Goal: Task Accomplishment & Management: Use online tool/utility

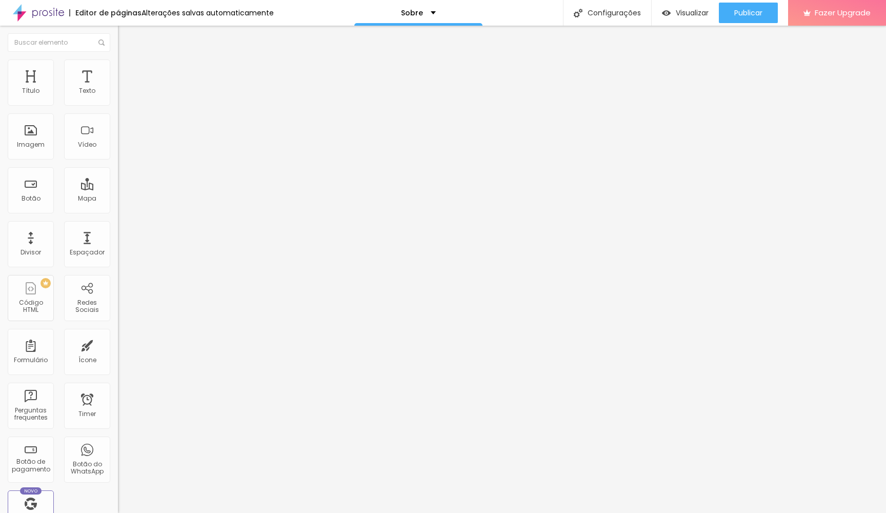
click at [118, 88] on span "Trocar imagem" at bounding box center [146, 83] width 56 height 9
click at [118, 161] on span "Original" at bounding box center [130, 156] width 25 height 9
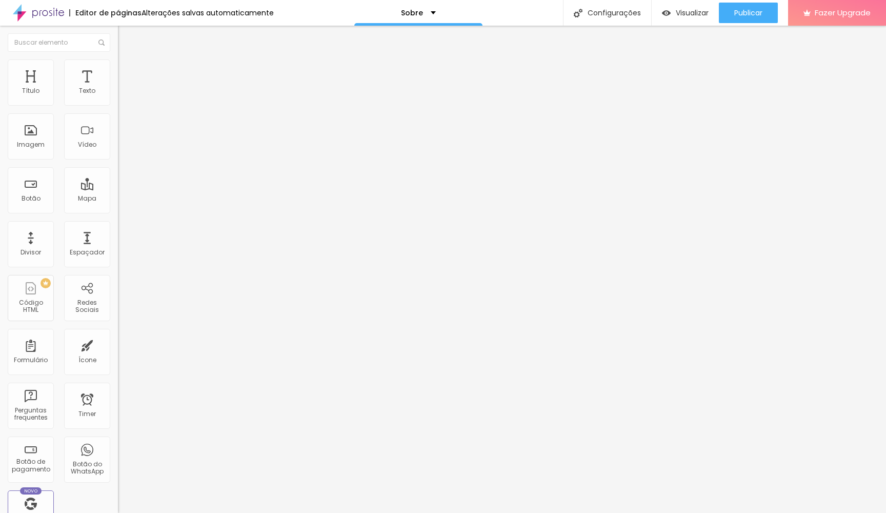
click at [118, 166] on div "Cinema 16:9" at bounding box center [177, 162] width 118 height 6
click at [118, 175] on div "Padrão 4:3" at bounding box center [177, 172] width 118 height 6
click at [118, 175] on div "Padrão 4:3" at bounding box center [177, 171] width 118 height 10
click at [118, 182] on div "Quadrado 1:1" at bounding box center [177, 178] width 118 height 6
click at [118, 189] on span "Original" at bounding box center [130, 184] width 25 height 9
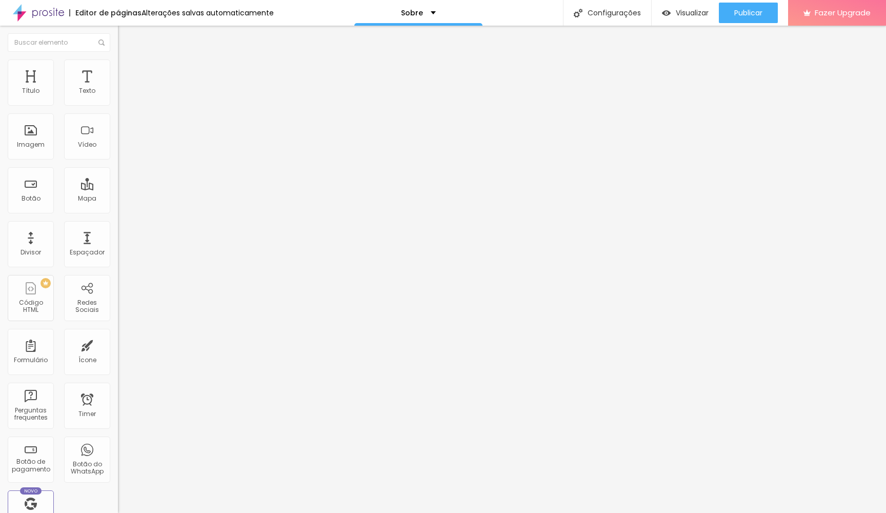
click at [118, 59] on img at bounding box center [122, 63] width 9 height 9
type input "95"
type input "90"
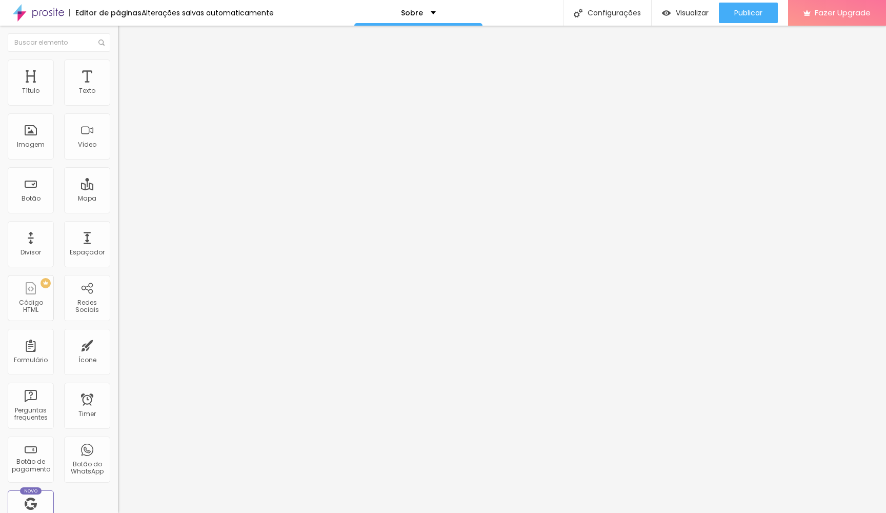
type input "85"
type input "80"
type input "75"
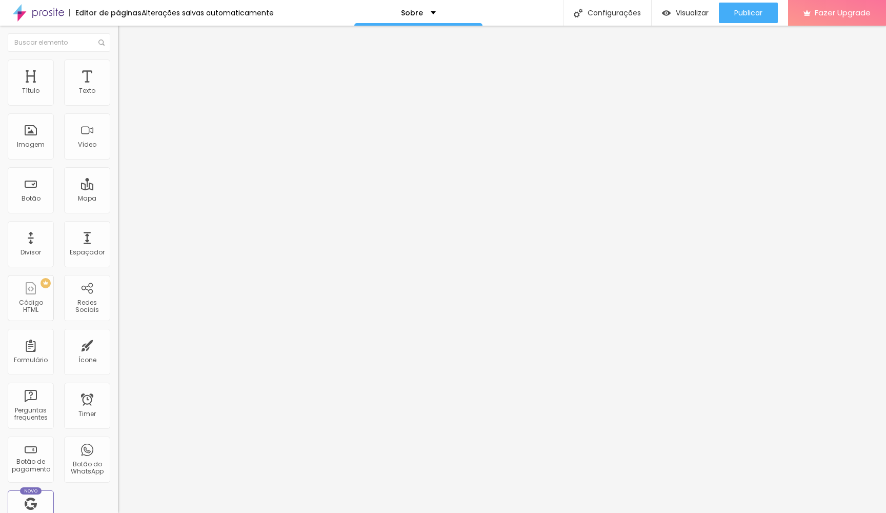
type input "75"
type input "70"
type input "65"
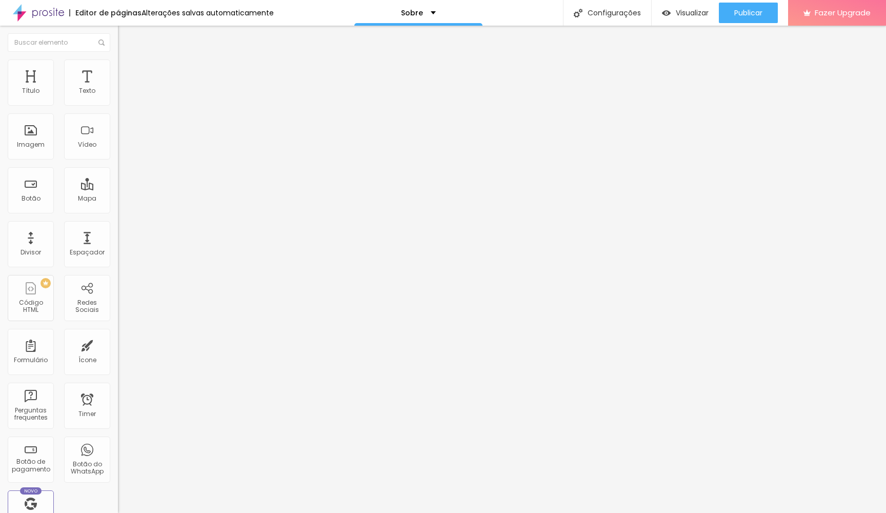
type input "60"
drag, startPoint x: 105, startPoint y: 113, endPoint x: 65, endPoint y: 113, distance: 39.5
type input "60"
click at [118, 105] on input "range" at bounding box center [151, 101] width 66 height 8
click at [118, 213] on img at bounding box center [121, 216] width 7 height 7
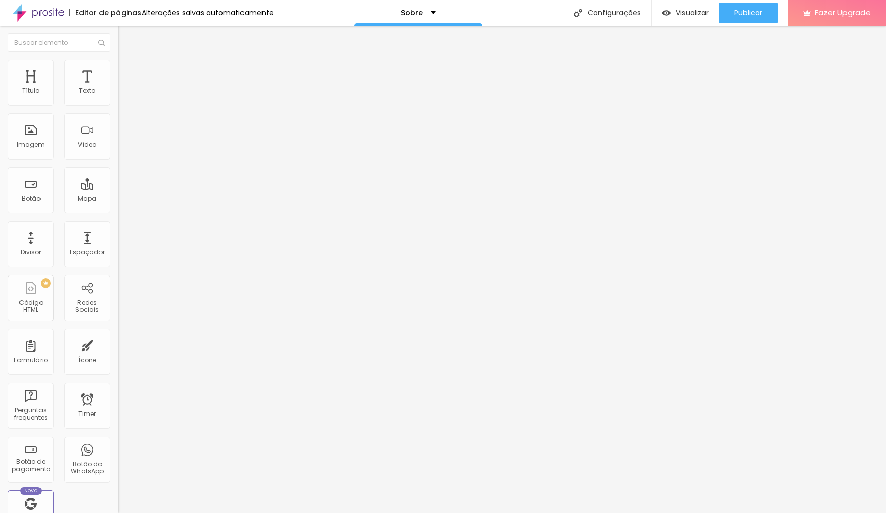
click at [118, 391] on button "+ Adicionar Icone" at bounding box center [150, 396] width 64 height 10
click at [118, 512] on div "Facebook" at bounding box center [177, 521] width 118 height 6
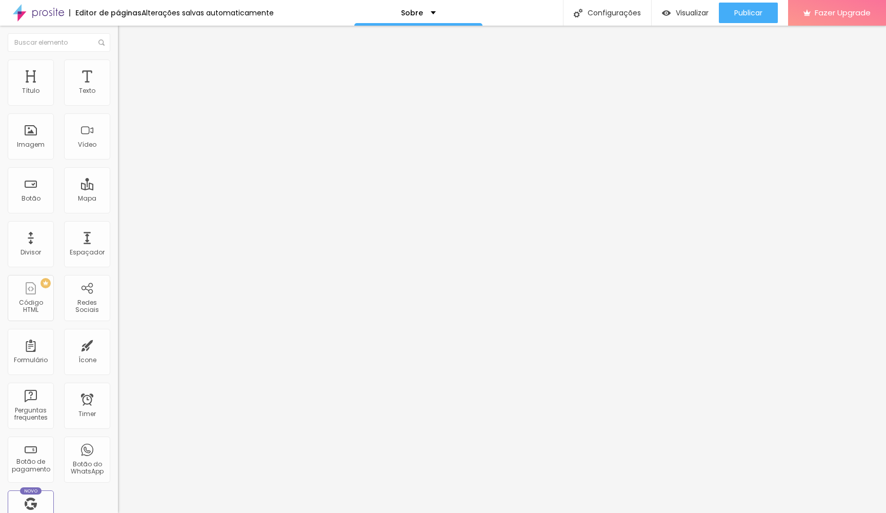
click at [118, 207] on div "Instagram" at bounding box center [177, 210] width 118 height 6
paste input "[URL][DOMAIN_NAME][DOMAIN_NAME]"
type input "[URL][DOMAIN_NAME][DOMAIN_NAME]"
click at [118, 510] on div "WhatsApp" at bounding box center [177, 513] width 118 height 6
paste input "234 492 270"
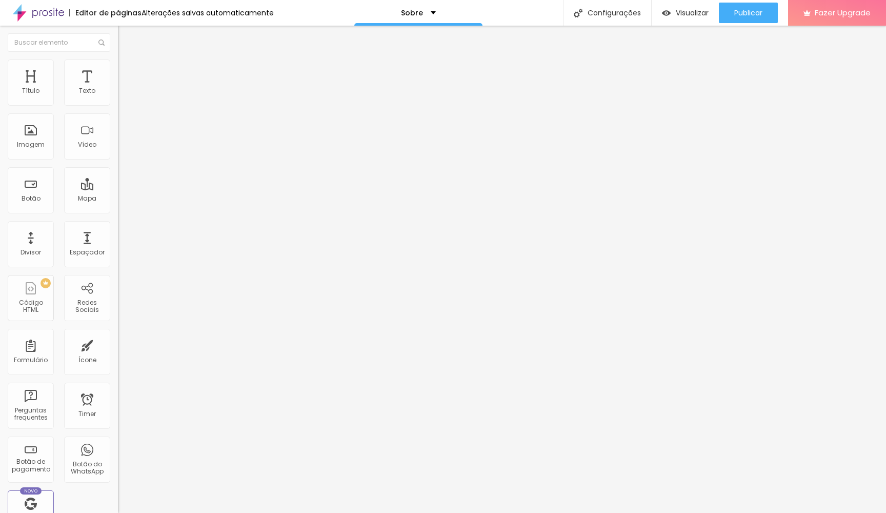
paste input "[DOMAIN_NAME][URL]"
paste input "234 492 270"
type input "[URL][DOMAIN_NAME]"
click at [118, 299] on div "Editar Redes Sociais Conteúdo Estilo Avançado Instagram Rede social Instagram E…" at bounding box center [177, 269] width 118 height 487
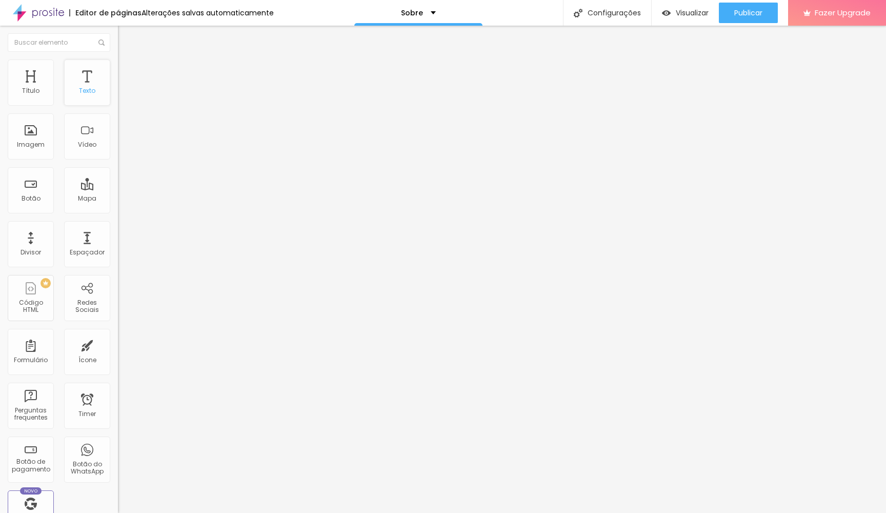
click at [75, 92] on div "Texto" at bounding box center [87, 82] width 46 height 46
click at [95, 79] on div "Texto" at bounding box center [87, 82] width 46 height 46
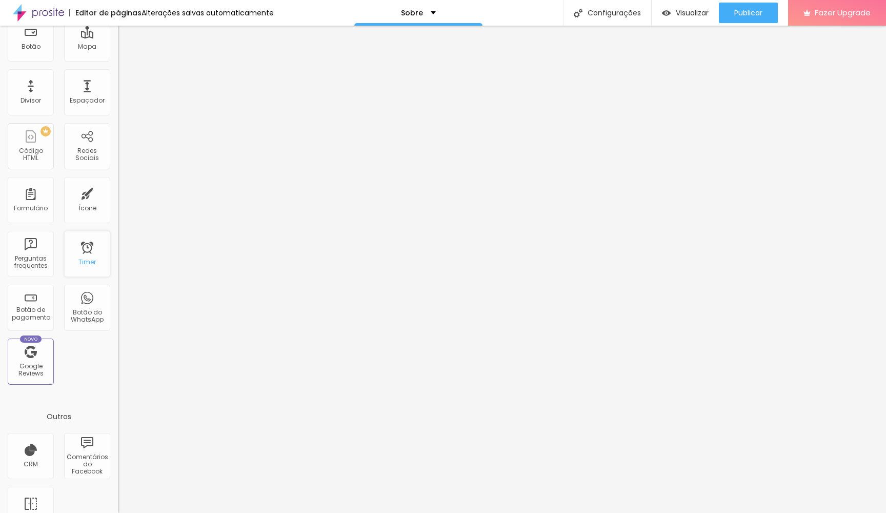
scroll to position [154, 0]
click at [86, 305] on div "Botão do WhatsApp" at bounding box center [87, 306] width 46 height 46
click at [84, 311] on div "Botão do WhatsApp" at bounding box center [87, 314] width 41 height 15
click at [90, 303] on div "Botão do WhatsApp" at bounding box center [87, 306] width 46 height 46
click at [73, 315] on div "Botão do WhatsApp" at bounding box center [87, 314] width 41 height 15
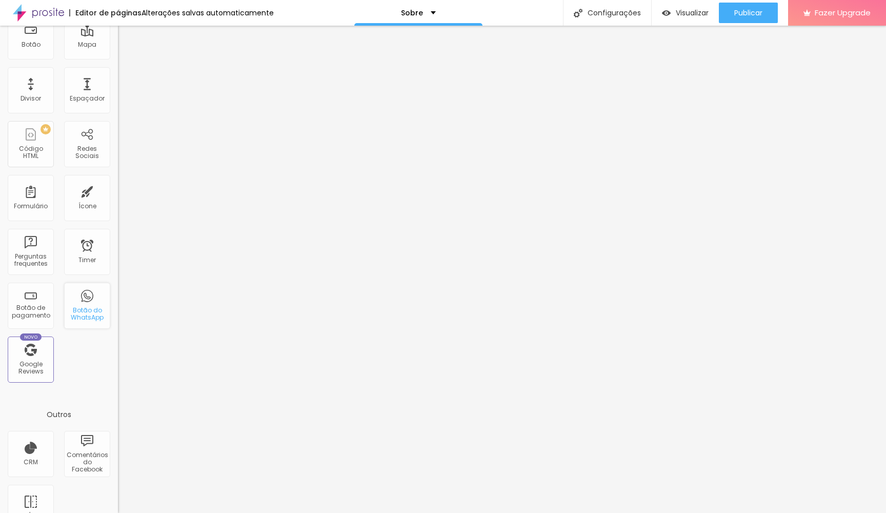
click at [73, 315] on div "Botão do WhatsApp" at bounding box center [87, 314] width 41 height 15
click at [88, 351] on div "Título Texto Imagem Vídeo Botão Mapa Divisor Espaçador PREMIUM Código HTML Rede…" at bounding box center [59, 148] width 118 height 485
click at [98, 278] on div "Título Texto Imagem Vídeo Botão Mapa Divisor Espaçador PREMIUM Código HTML Rede…" at bounding box center [59, 148] width 118 height 485
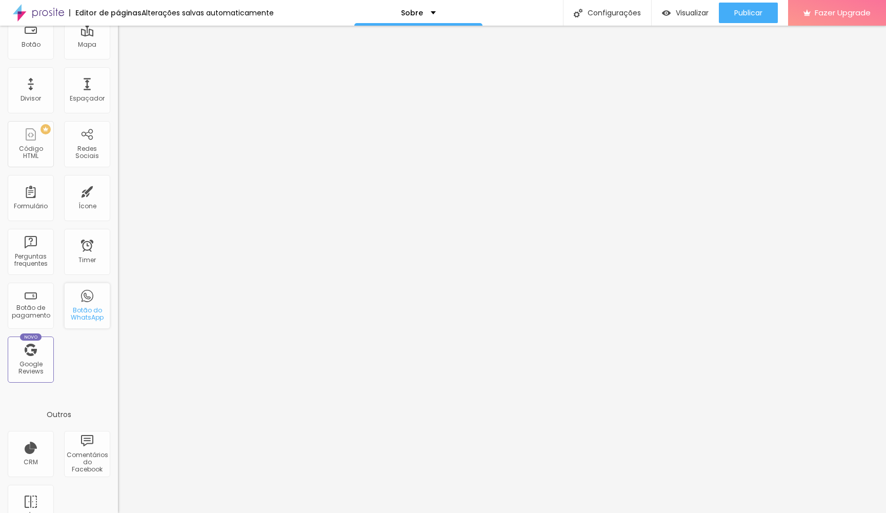
click at [90, 308] on div "Botão do WhatsApp" at bounding box center [87, 314] width 41 height 15
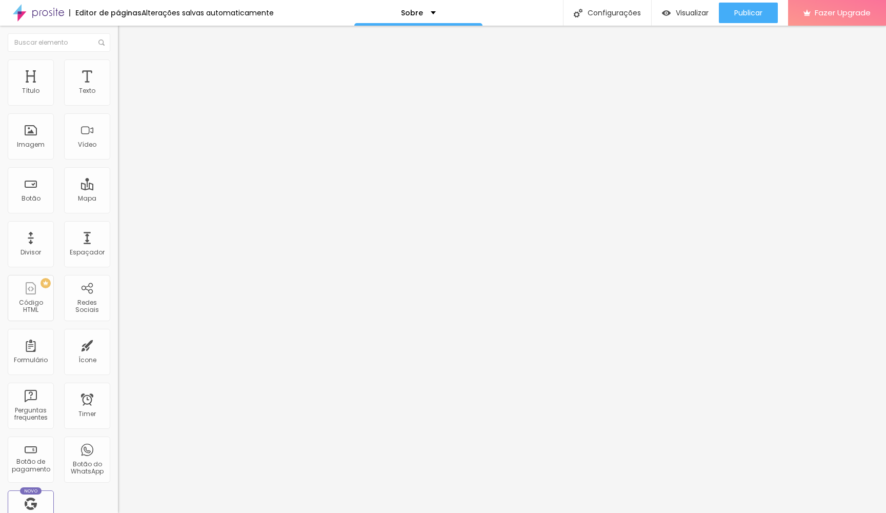
scroll to position [0, 0]
click at [85, 297] on div "Redes Sociais" at bounding box center [87, 298] width 46 height 46
click at [118, 104] on img at bounding box center [121, 107] width 7 height 7
click at [118, 95] on div "Instagram" at bounding box center [177, 151] width 118 height 142
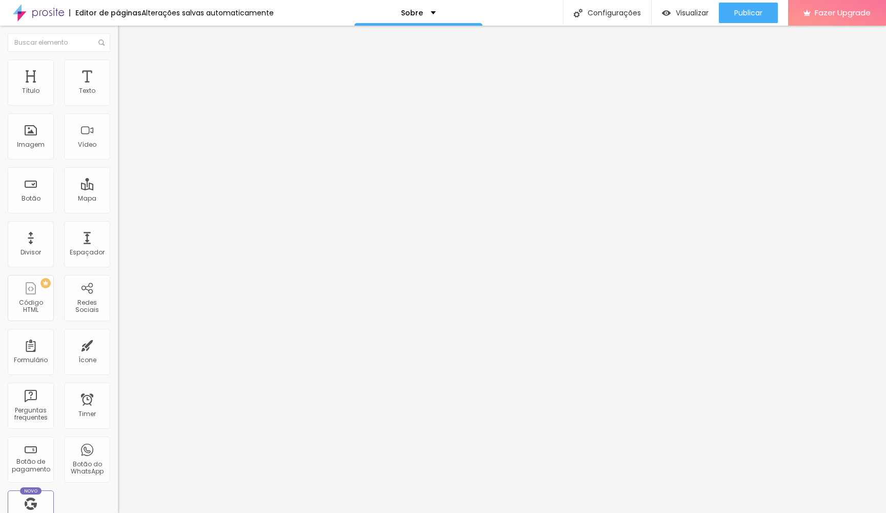
click at [118, 213] on div "Rede social Instagram Endereço URL https:// Abrir em uma nova aba" at bounding box center [177, 298] width 118 height 170
click at [118, 349] on input "https://" at bounding box center [179, 354] width 123 height 10
paste input "[URL][DOMAIN_NAME][DOMAIN_NAME]"
type input "https://[URL][DOMAIN_NAME][DOMAIN_NAME]"
click at [118, 63] on img at bounding box center [122, 63] width 9 height 9
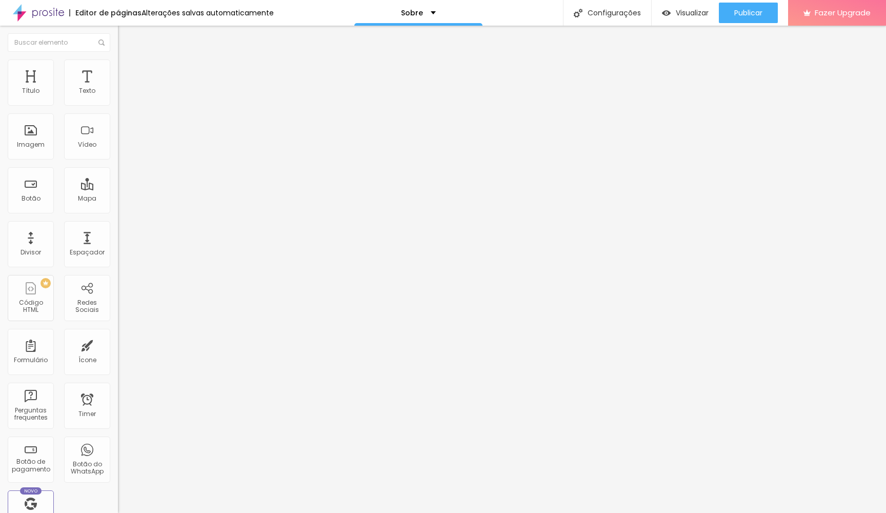
type input "9"
type input "10"
type input "11"
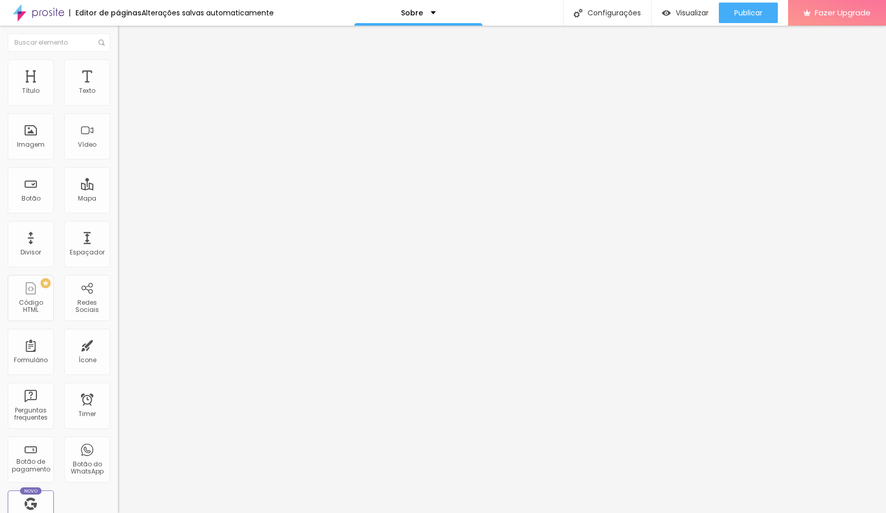
drag, startPoint x: 33, startPoint y: 145, endPoint x: 41, endPoint y: 146, distance: 8.2
type input "11"
click at [118, 131] on input "range" at bounding box center [151, 127] width 66 height 8
type input "11"
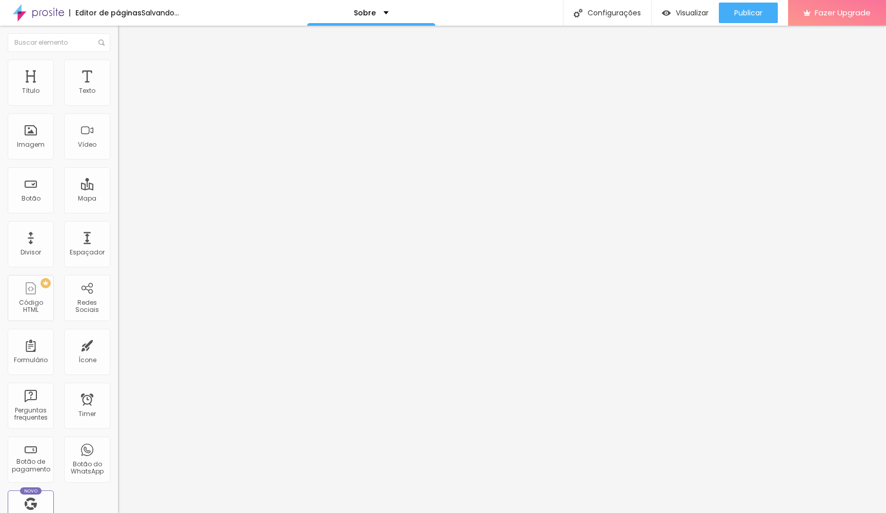
type input "12"
type input "13"
type input "14"
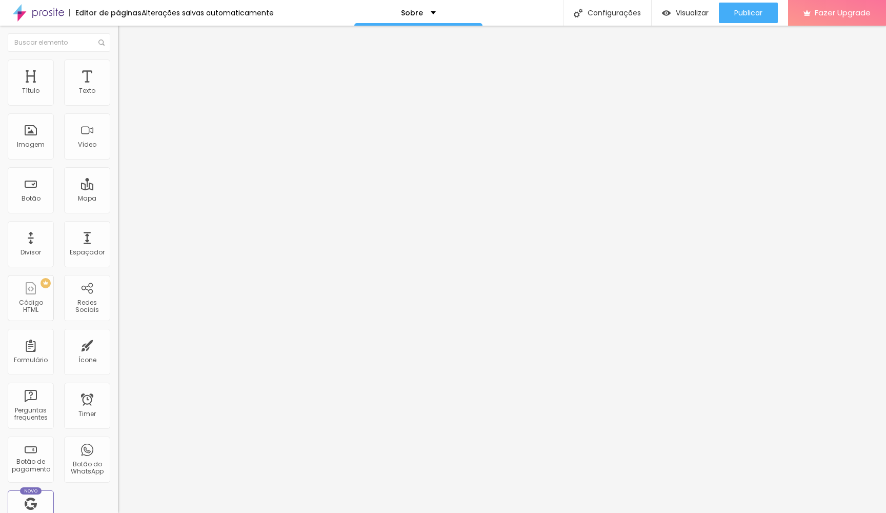
type input "14"
type input "15"
type input "16"
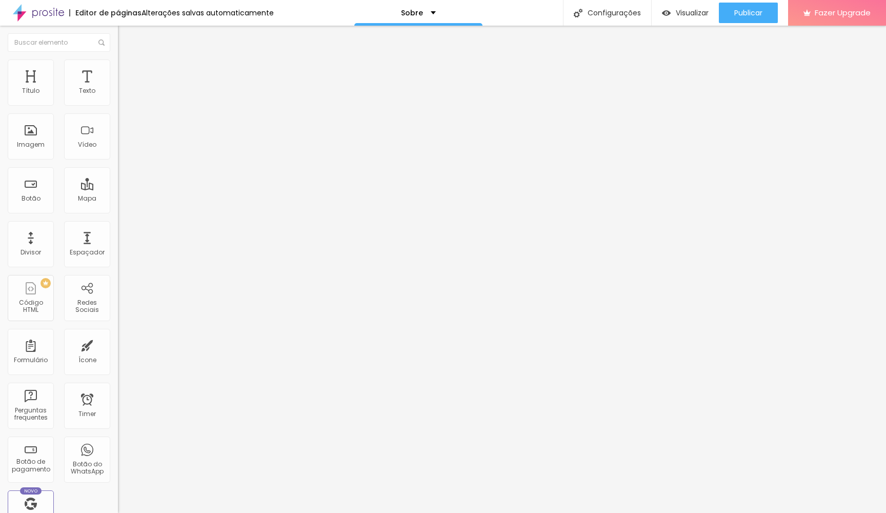
type input "17"
type input "16"
type input "15"
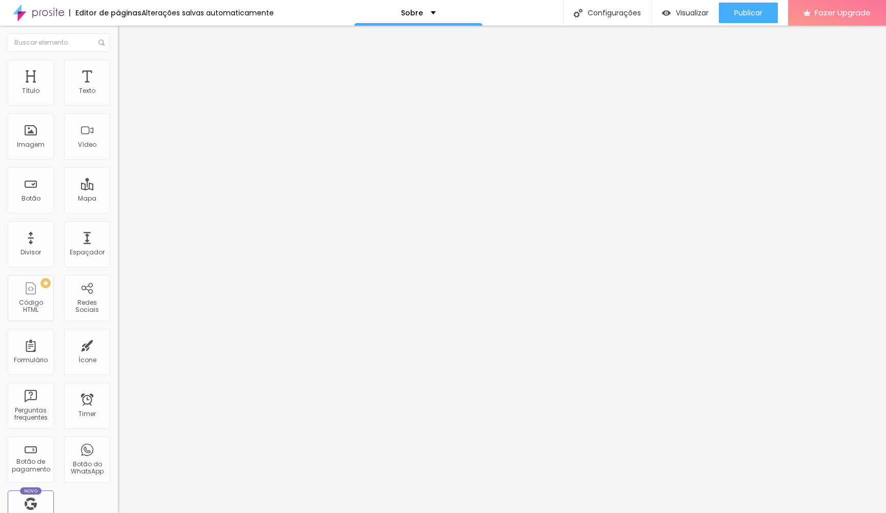
type input "15"
type input "14"
type input "13"
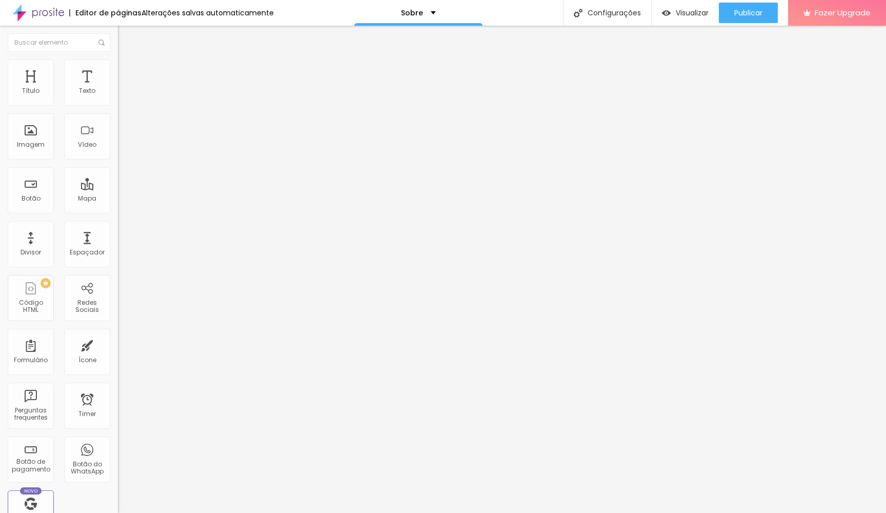
type input "12"
type input "11"
type input "10"
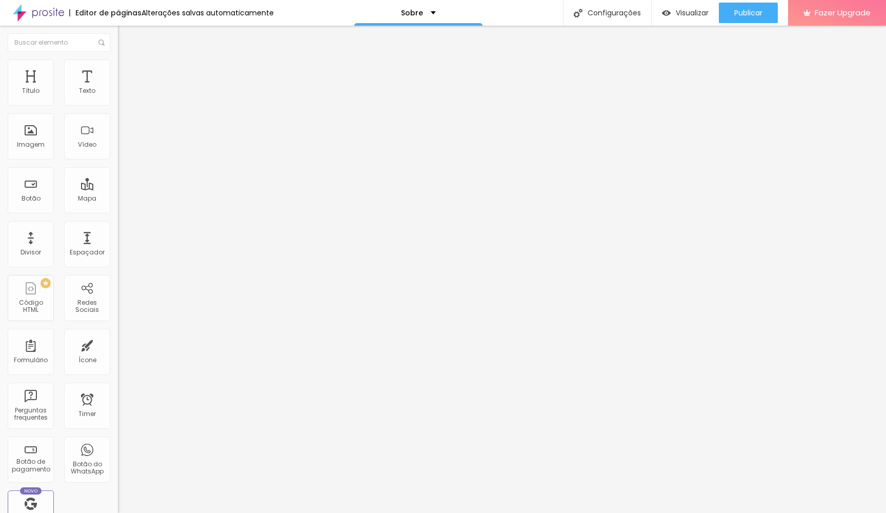
type input "10"
type input "9"
type input "8"
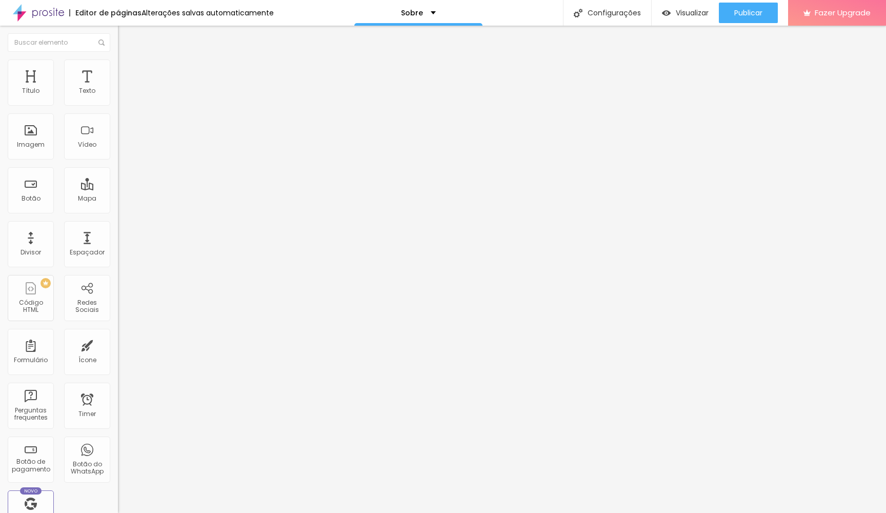
type input "6"
type input "5"
type input "1"
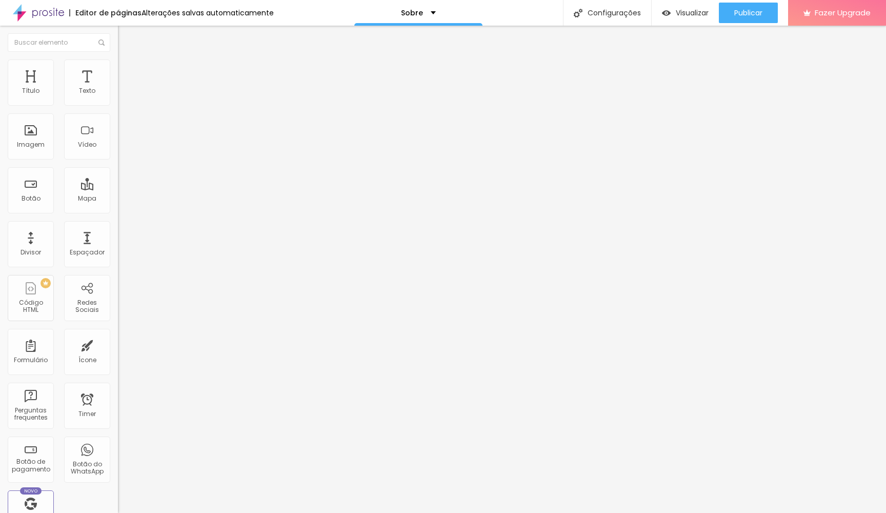
type input "1"
type input "0"
type input "1"
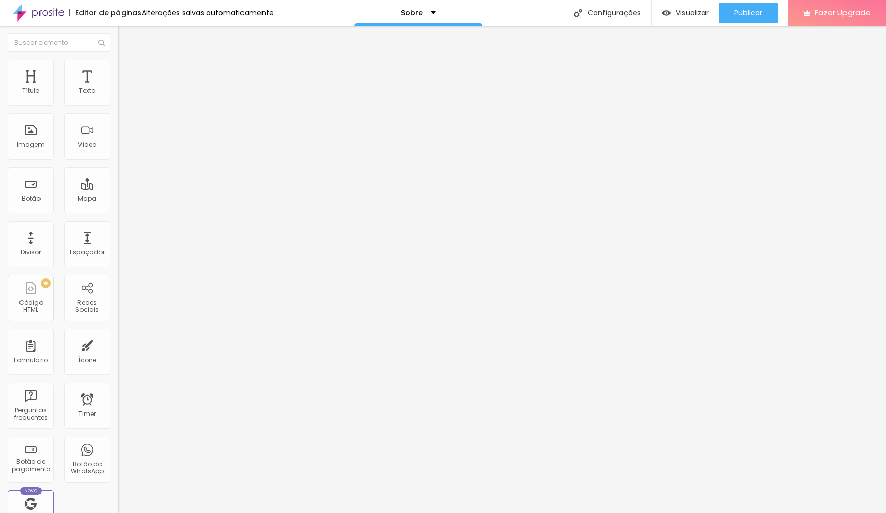
type input "3"
type input "6"
type input "8"
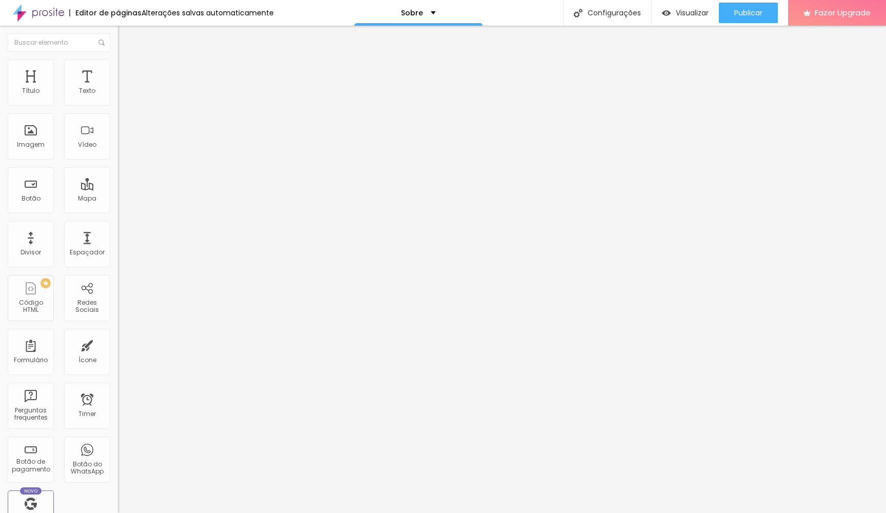
type input "8"
type input "10"
type input "12"
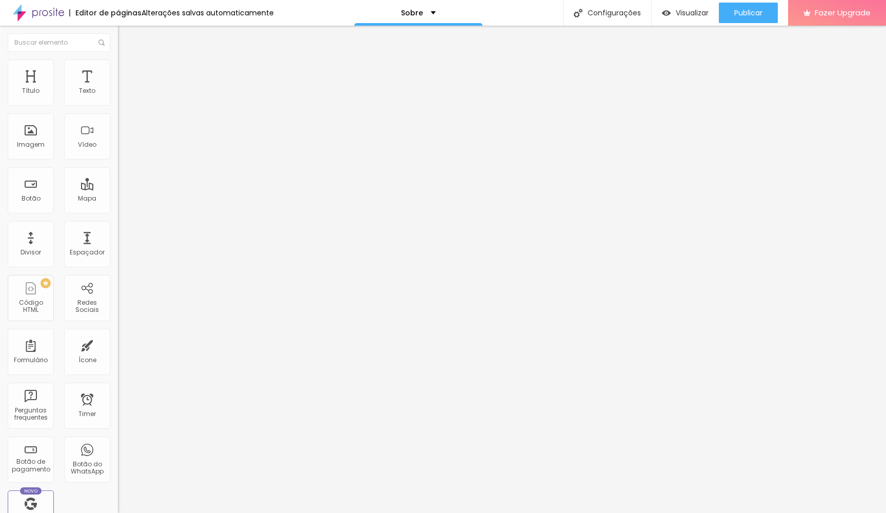
type input "14"
type input "17"
type input "20"
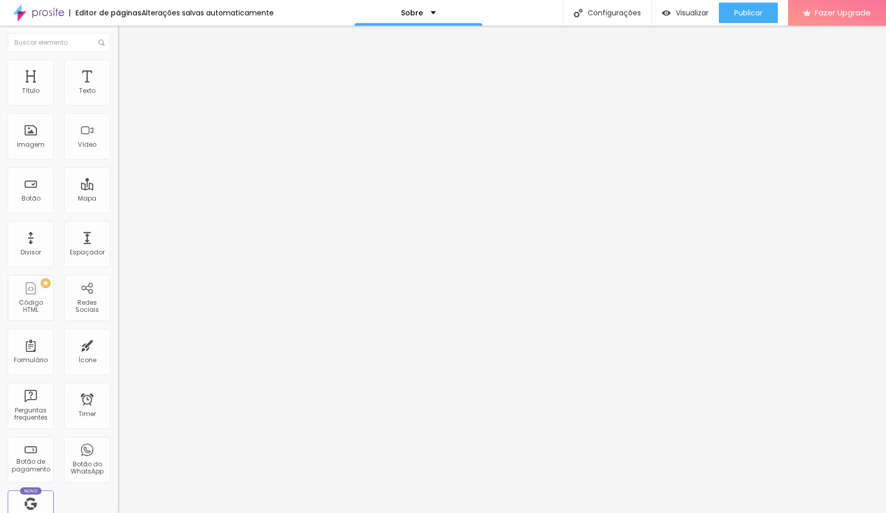
type input "20"
type input "23"
type input "27"
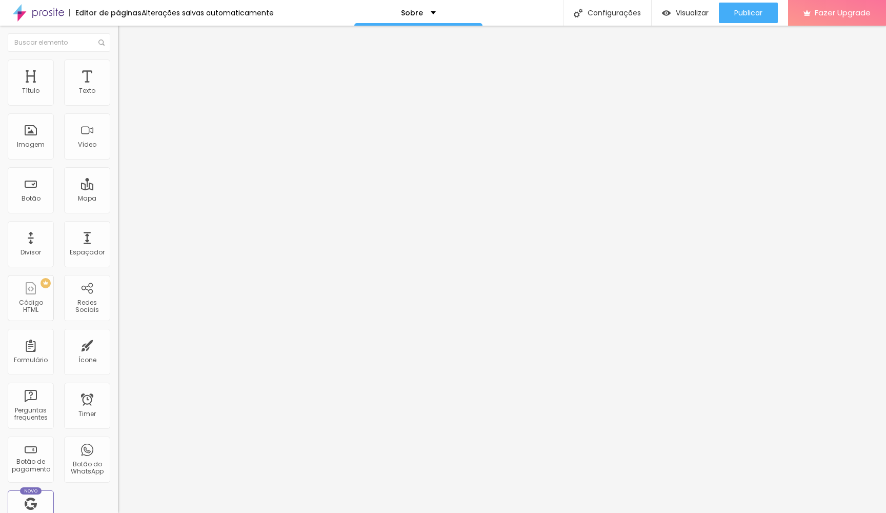
type input "30"
type input "29"
type input "28"
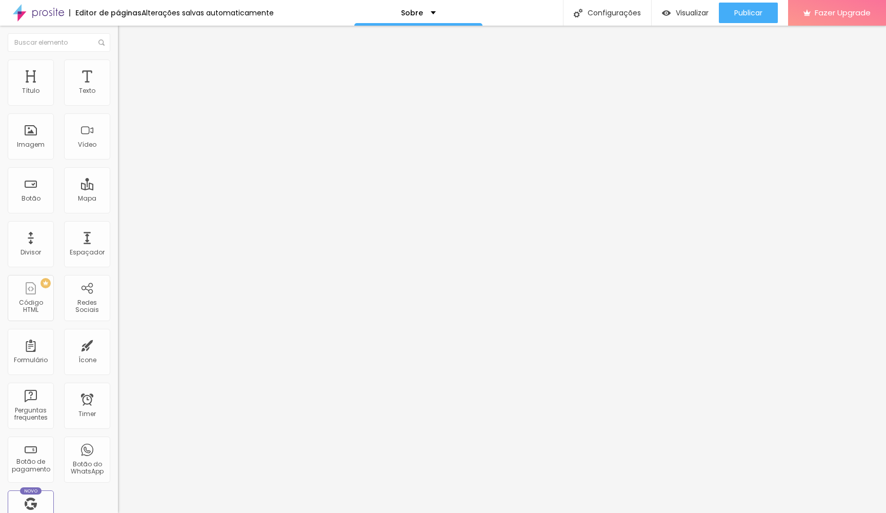
type input "28"
type input "26"
type input "24"
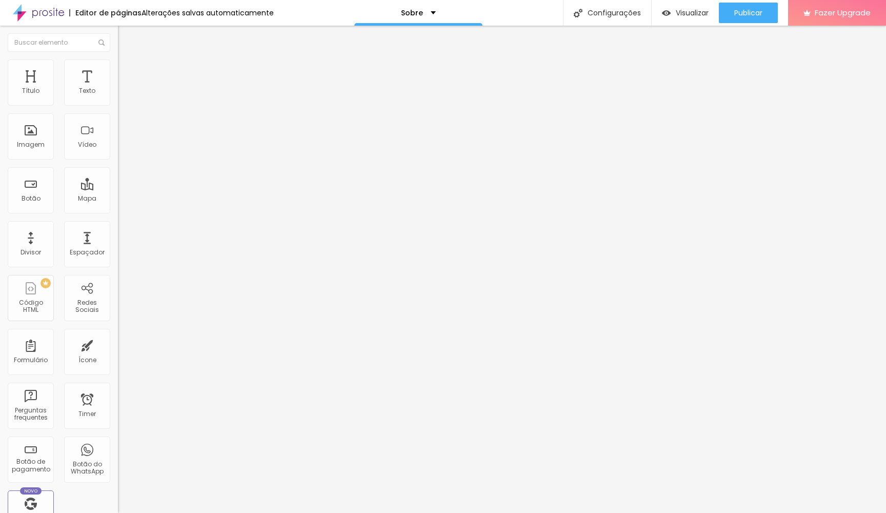
type input "20"
type input "19"
type input "18"
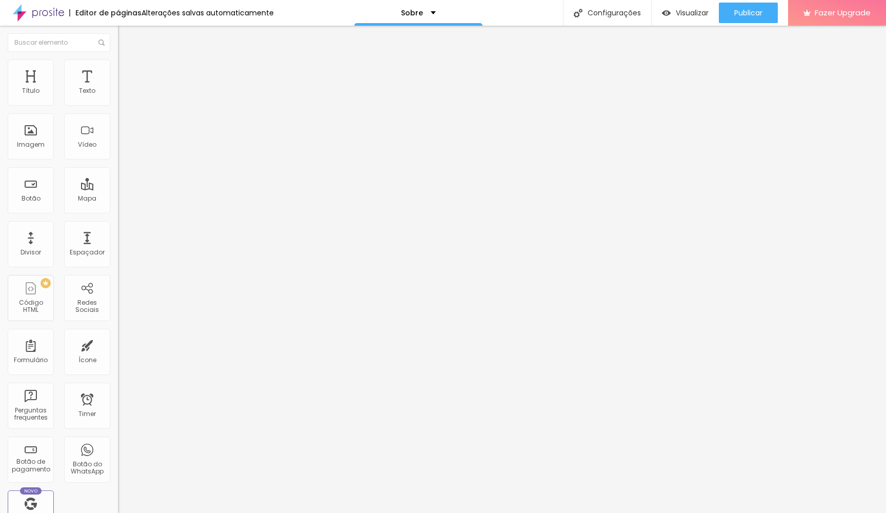
type input "18"
type input "16"
type input "15"
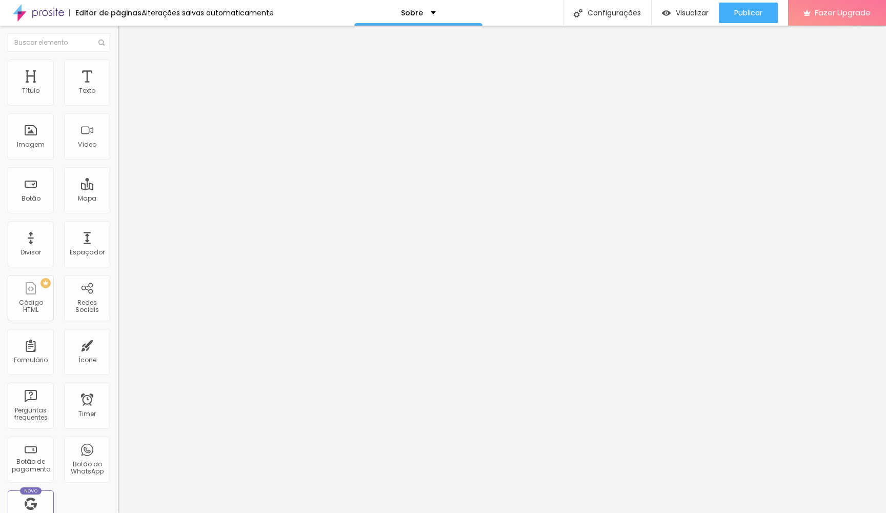
type input "14"
type input "13"
drag, startPoint x: 43, startPoint y: 174, endPoint x: 53, endPoint y: 179, distance: 11.3
type input "13"
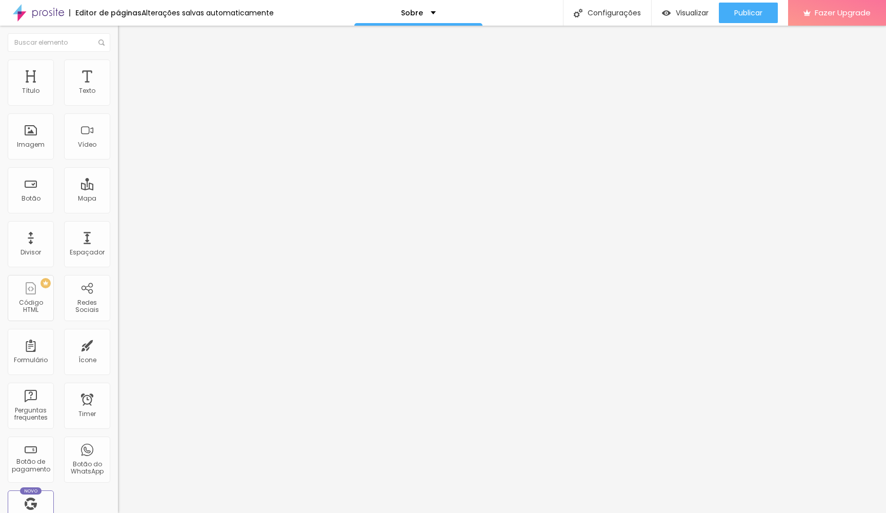
click at [118, 158] on div at bounding box center [177, 153] width 118 height 9
type input "21"
type input "22"
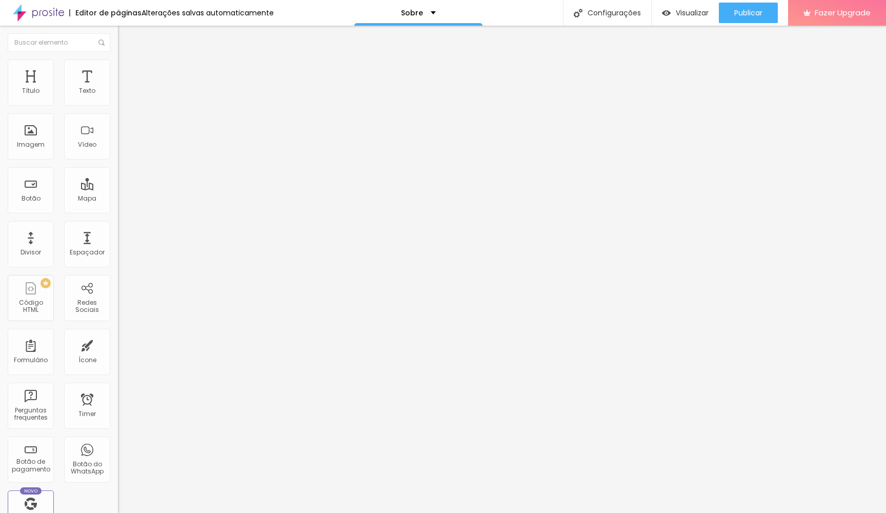
type input "23"
type input "24"
type input "31"
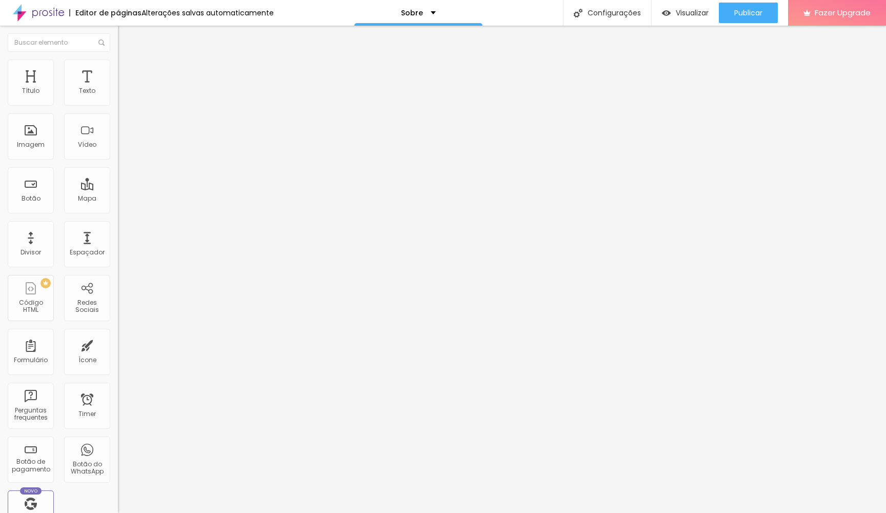
type input "31"
type input "35"
type input "38"
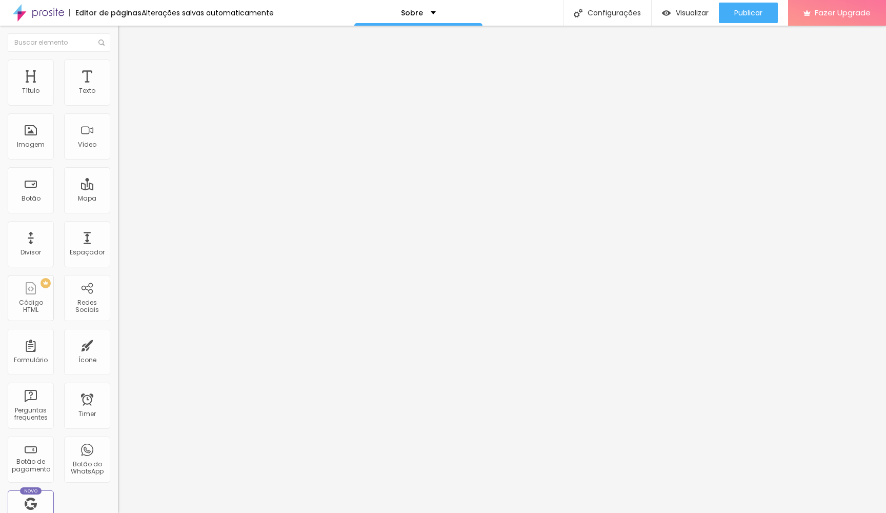
type input "40"
type input "38"
type input "37"
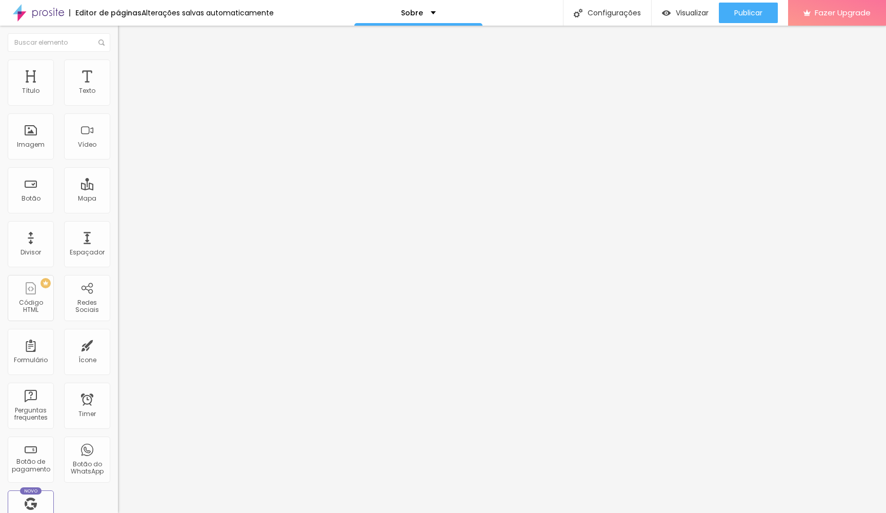
type input "37"
type input "33"
type input "27"
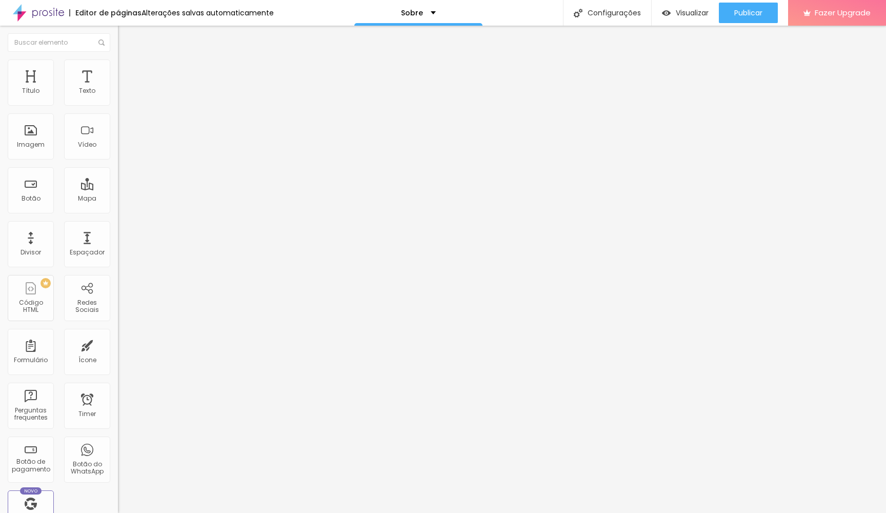
type input "22"
type input "19"
type input "14"
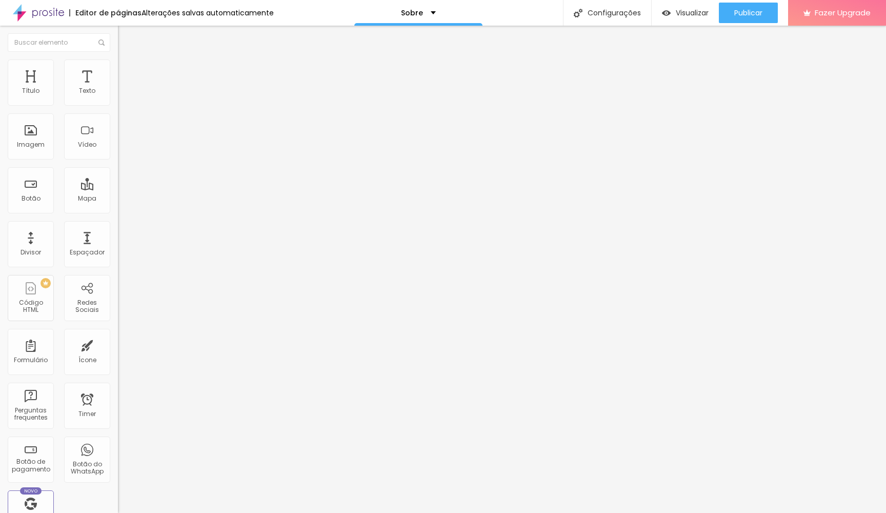
type input "14"
type input "15"
type input "18"
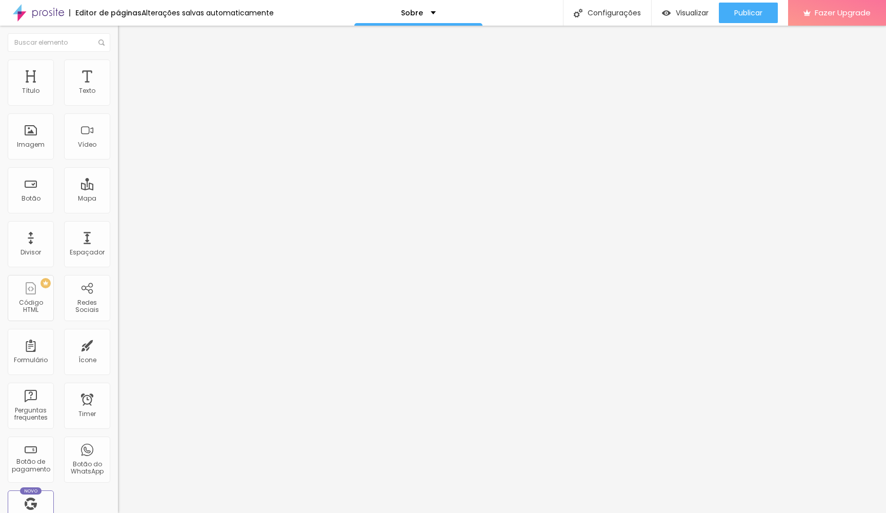
type input "22"
type input "23"
type input "24"
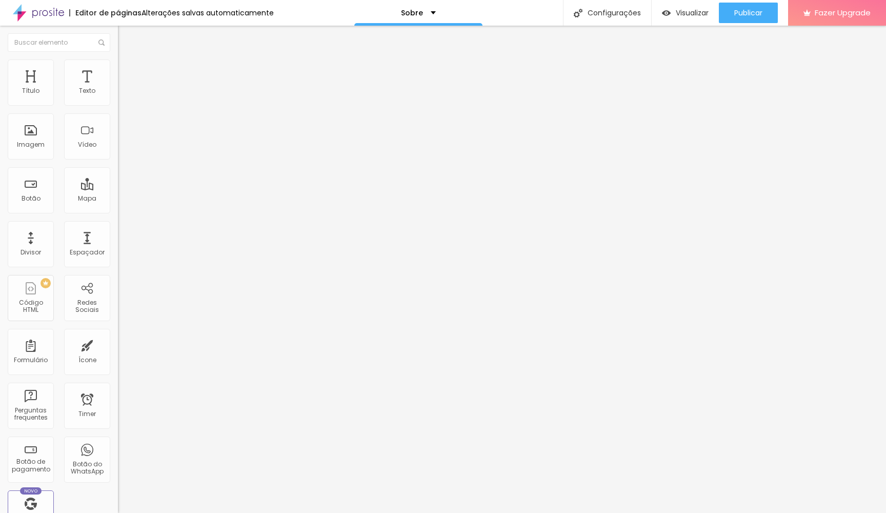
type input "24"
type input "26"
type input "28"
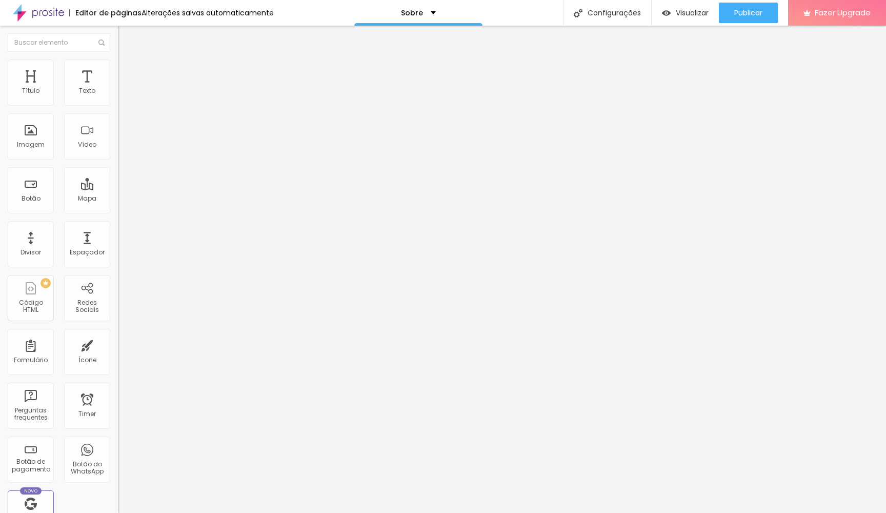
type input "29"
type input "31"
type input "32"
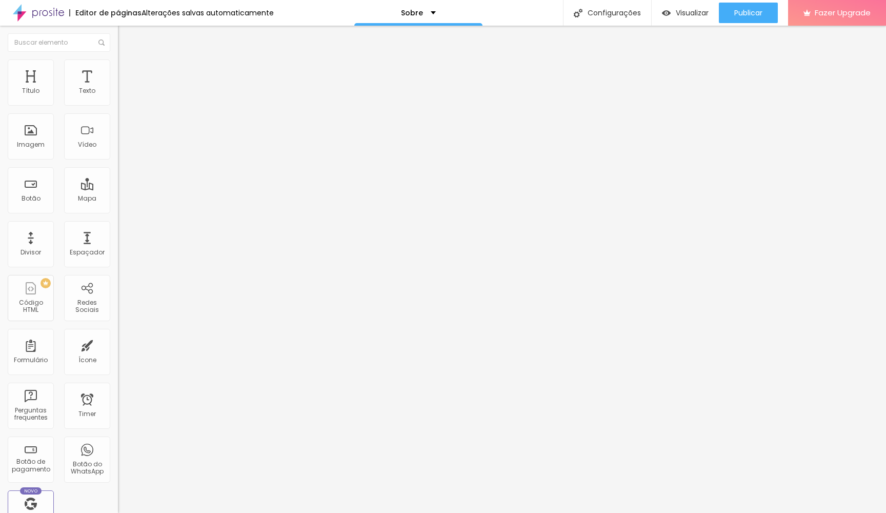
type input "32"
type input "31"
type input "30"
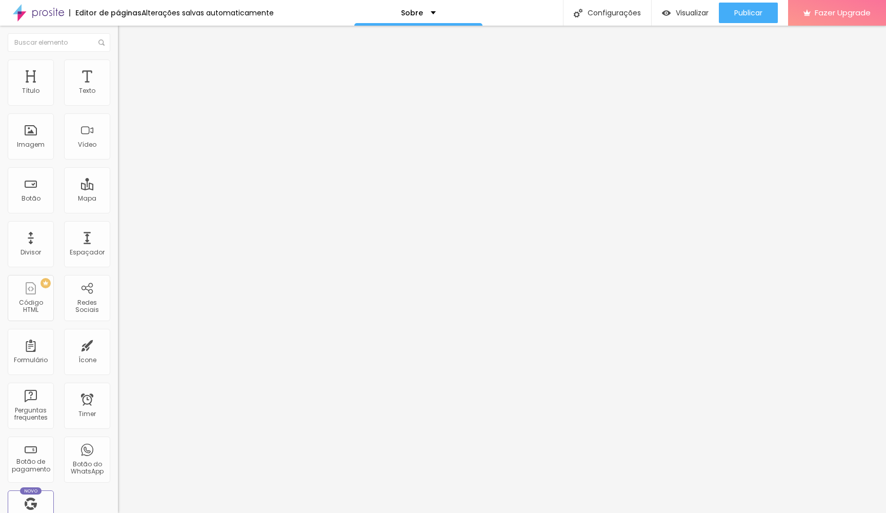
type input "29"
type input "28"
type input "27"
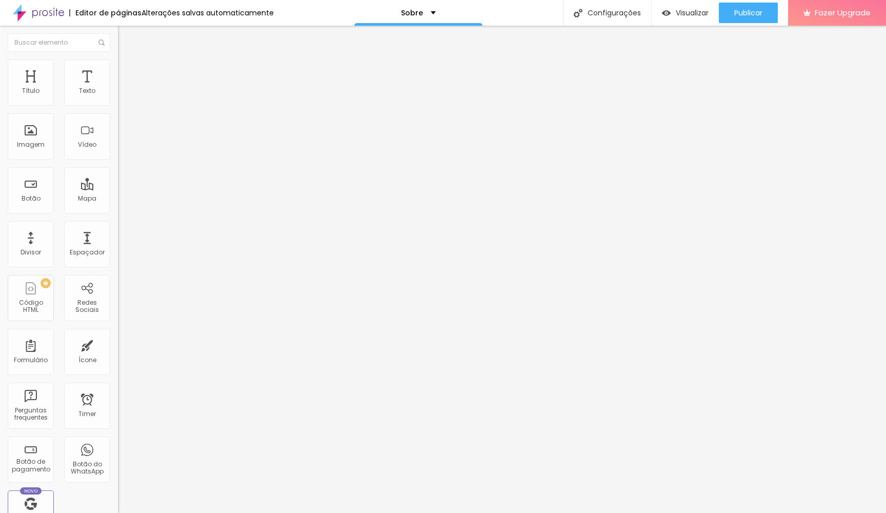
type input "27"
type input "26"
drag, startPoint x: 38, startPoint y: 113, endPoint x: 56, endPoint y: 112, distance: 17.4
type input "26"
click at [118, 105] on input "range" at bounding box center [151, 101] width 66 height 8
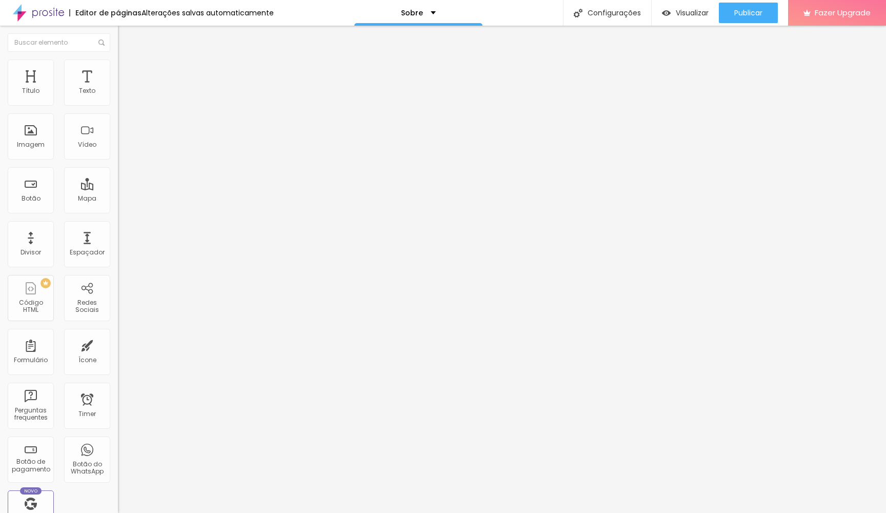
click at [118, 207] on div "Instagram" at bounding box center [177, 210] width 118 height 6
click at [124, 224] on div "Instagram" at bounding box center [177, 281] width 107 height 114
click at [118, 372] on img at bounding box center [120, 374] width 5 height 5
click at [118, 372] on div at bounding box center [177, 372] width 118 height 0
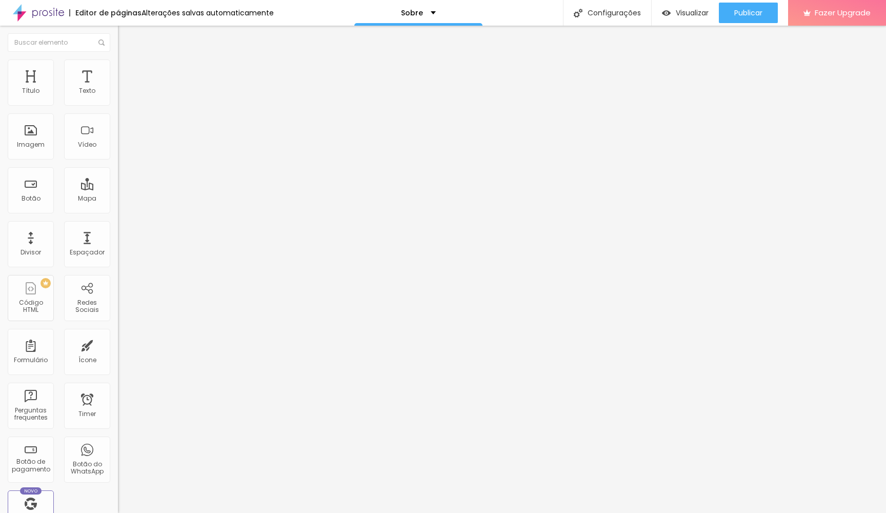
click at [118, 383] on button "+ Adicionar Icone" at bounding box center [150, 388] width 64 height 10
click at [118, 383] on div "Facebook" at bounding box center [177, 454] width 118 height 142
click at [118, 116] on div "Instagram Rede social Instagram Endereço URL https://[URL][DOMAIN_NAME][DOMAIN_…" at bounding box center [177, 407] width 118 height 655
click at [118, 207] on div "Instagram" at bounding box center [177, 210] width 118 height 6
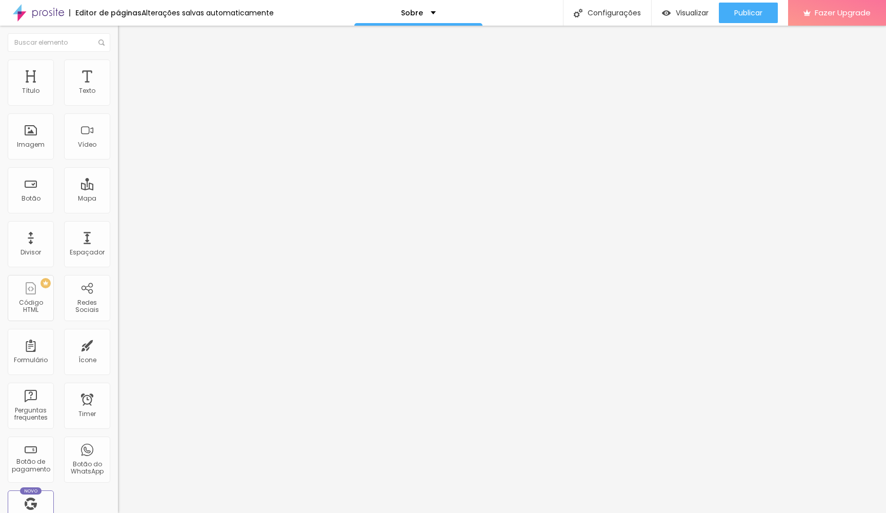
click at [118, 512] on img at bounding box center [121, 519] width 7 height 7
click at [118, 123] on div "+ 55" at bounding box center [177, 212] width 118 height 215
drag, startPoint x: 77, startPoint y: 191, endPoint x: 50, endPoint y: 194, distance: 27.4
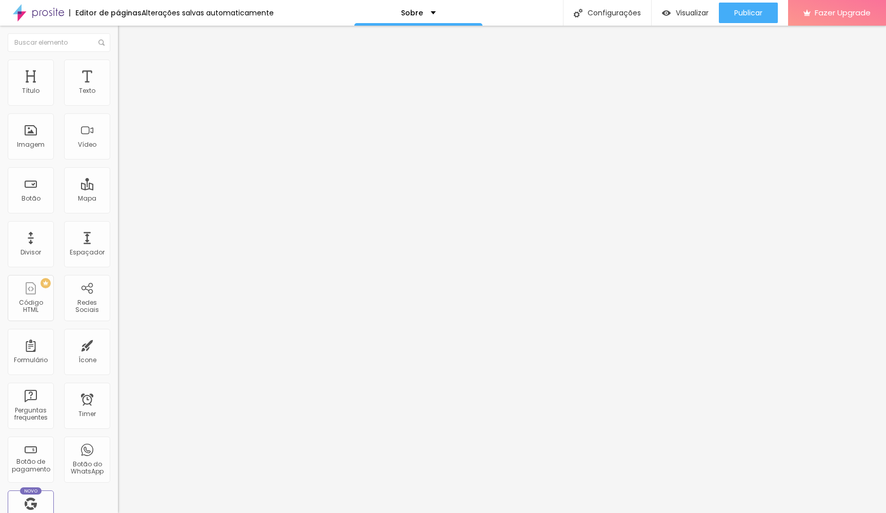
click at [118, 354] on textarea "Olá, cheguei até você pela página {page_title} e gostaria de mais informações" at bounding box center [176, 362] width 116 height 17
drag, startPoint x: 77, startPoint y: 192, endPoint x: 81, endPoint y: 189, distance: 5.5
click at [118, 354] on textarea "Olá, cheguei até você pela página {page_title} e gostaria de mais informações" at bounding box center [176, 362] width 116 height 17
drag, startPoint x: 79, startPoint y: 190, endPoint x: 38, endPoint y: 192, distance: 41.1
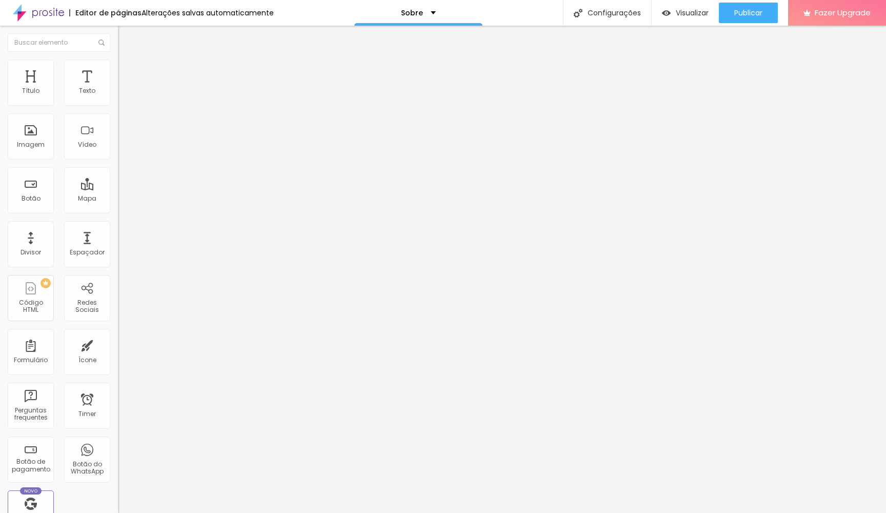
click at [118, 354] on textarea "Olá, cheguei até você pela página {page_title} e gostaria de mais informações" at bounding box center [176, 362] width 116 height 17
click at [118, 354] on textarea "Olá, cheguei até você pela página [PERSON_NAME] | Photographer e gostaria de ma…" at bounding box center [176, 362] width 116 height 17
click at [118, 354] on textarea "Olá, cheguei até você pela página [PERSON_NAME] | Photographer e gostaria de ob…" at bounding box center [176, 362] width 116 height 17
type textarea "Olá, cheguei até você pela página [PERSON_NAME] | Photographer e gostaria de ob…"
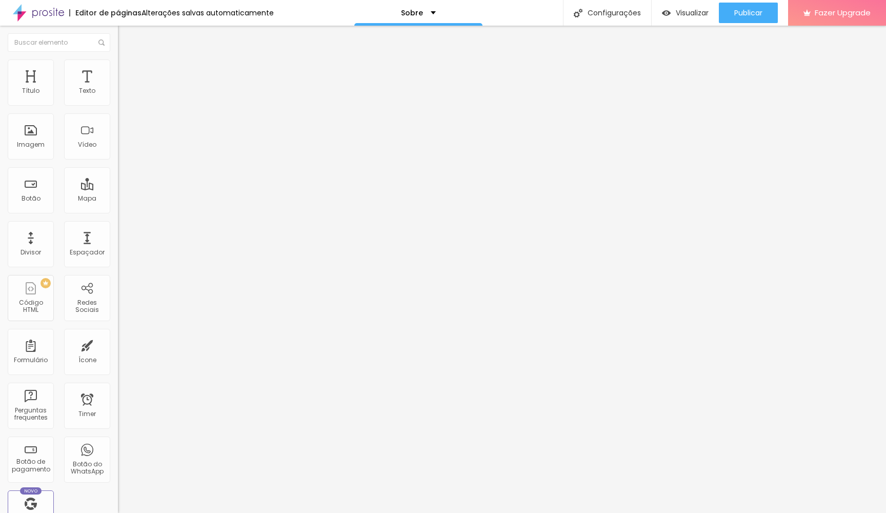
click at [118, 105] on input "text" at bounding box center [179, 99] width 123 height 10
paste input "234 492 270"
type input "234 492 270"
click at [118, 372] on div "Editar Botão do WhatsApp Conteúdo Estilo Avançado Número do WhatsApp * [PHONE_N…" at bounding box center [177, 269] width 118 height 487
click at [773, 15] on button "Publicar" at bounding box center [748, 13] width 59 height 21
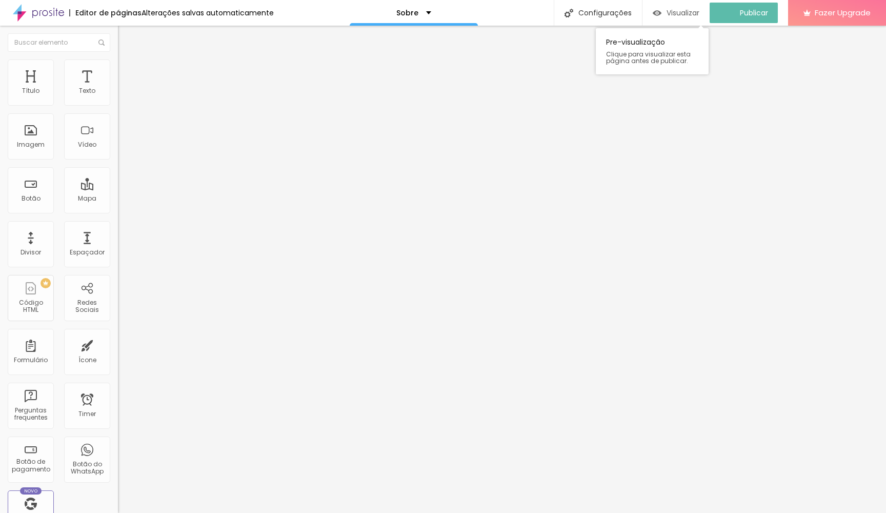
click at [681, 9] on span "Visualizar" at bounding box center [683, 13] width 33 height 8
